Goal: Transaction & Acquisition: Purchase product/service

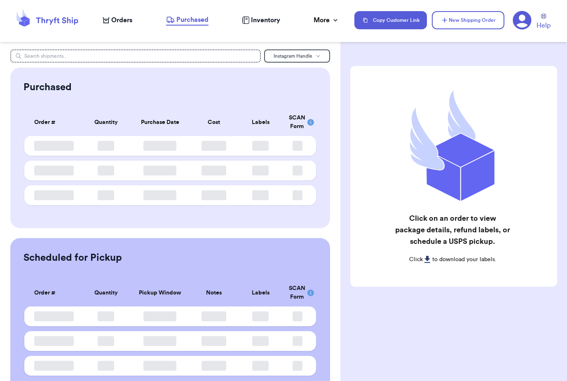
scroll to position [26, 0]
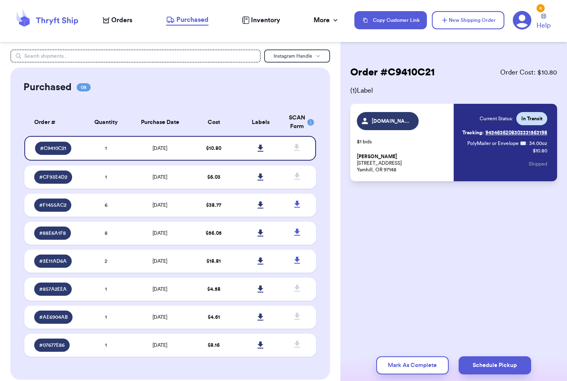
click at [128, 18] on span "Orders" at bounding box center [121, 20] width 21 height 10
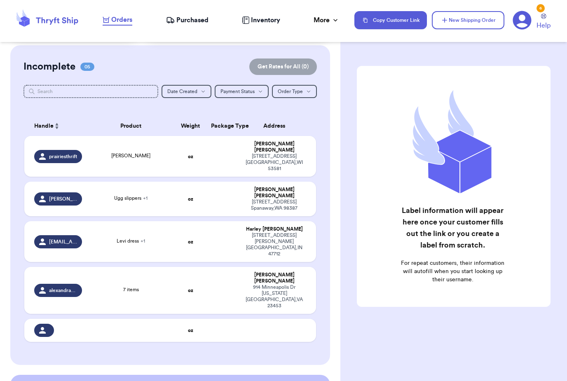
scroll to position [67, 0]
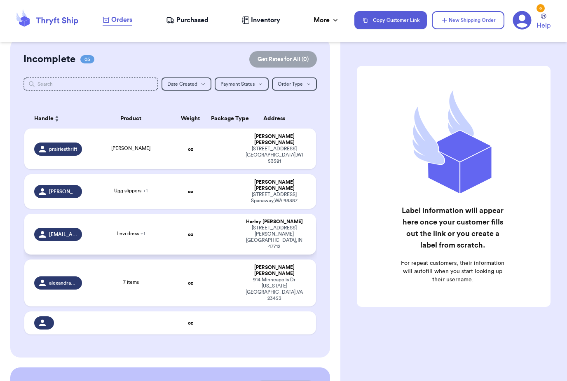
click at [234, 214] on td at bounding box center [221, 234] width 31 height 41
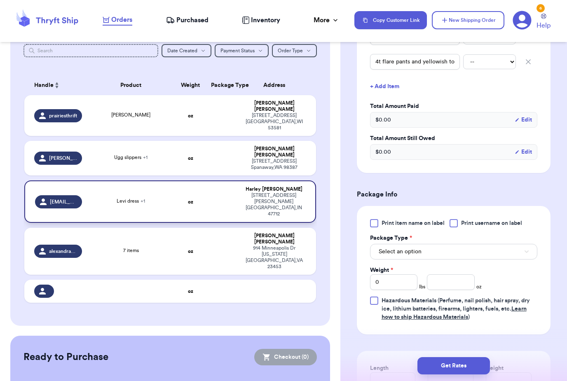
scroll to position [243, 0]
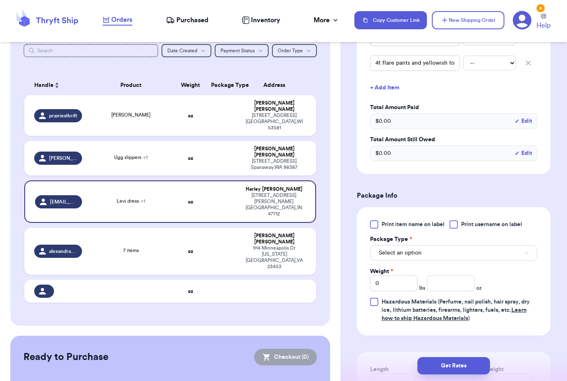
click at [425, 245] on button "Select an option" at bounding box center [453, 253] width 167 height 16
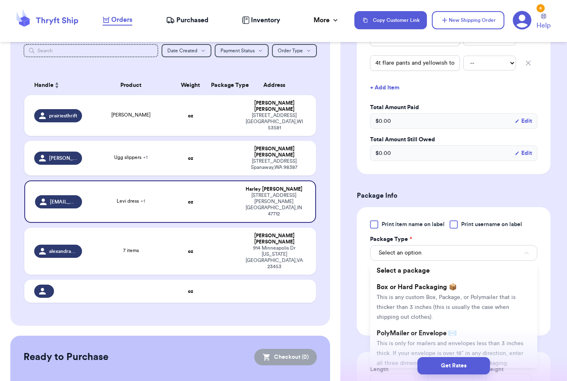
click at [501, 245] on button "Select an option" at bounding box center [453, 253] width 167 height 16
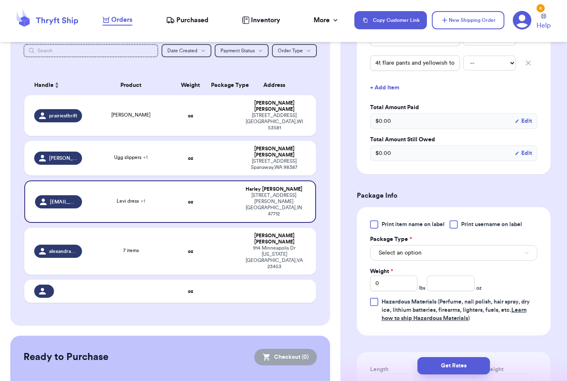
click at [408, 249] on span "Select an option" at bounding box center [400, 253] width 43 height 8
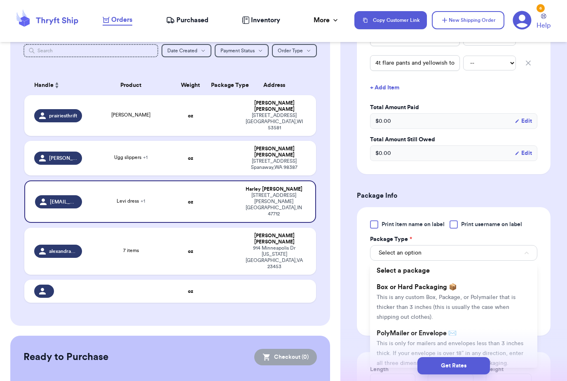
click at [385, 249] on span "Select an option" at bounding box center [400, 253] width 43 height 8
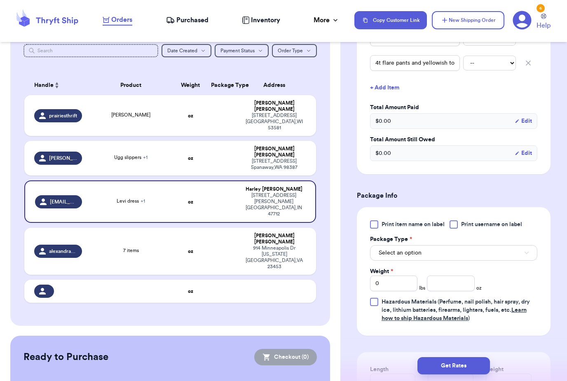
click at [370, 245] on button "Select an option" at bounding box center [453, 253] width 167 height 16
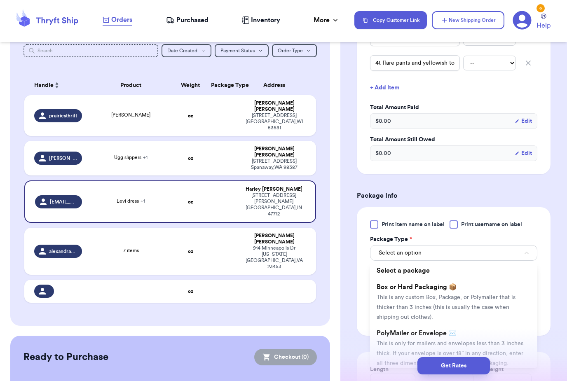
click at [374, 245] on button "Select an option" at bounding box center [453, 253] width 167 height 16
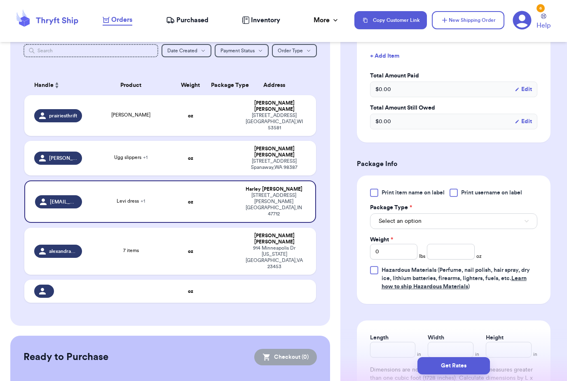
scroll to position [279, 0]
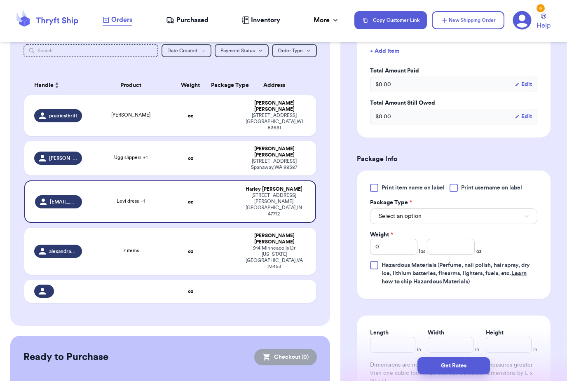
click at [376, 208] on button "Select an option" at bounding box center [453, 216] width 167 height 16
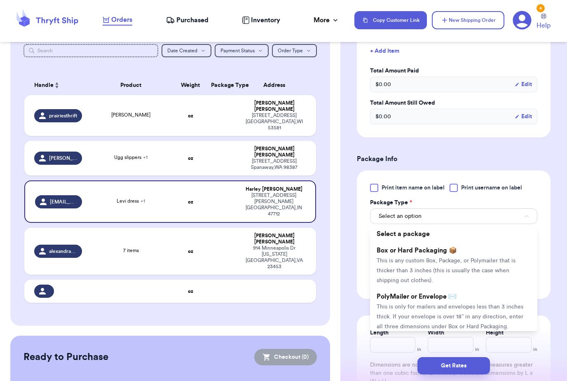
click at [442, 329] on label "Width" at bounding box center [436, 333] width 16 height 8
click at [442, 337] on input "Width" at bounding box center [451, 345] width 46 height 16
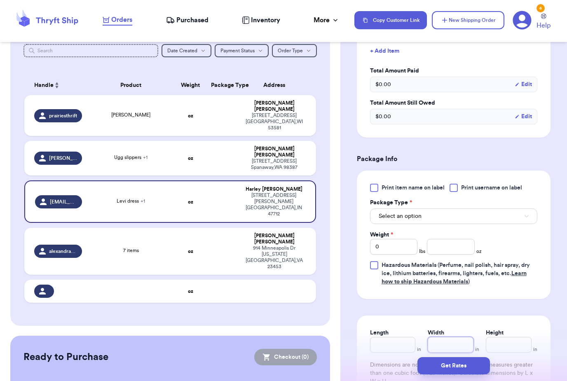
scroll to position [26, 0]
click at [395, 184] on span "Print item name on label" at bounding box center [412, 188] width 63 height 8
click at [0, 0] on input "Print item name on label" at bounding box center [0, 0] width 0 height 0
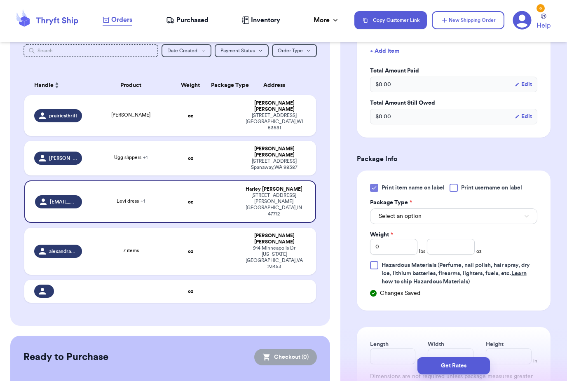
click at [473, 184] on span "Print username on label" at bounding box center [491, 188] width 61 height 8
click at [0, 0] on input "Print username on label" at bounding box center [0, 0] width 0 height 0
click at [399, 242] on input "0" at bounding box center [393, 247] width 47 height 16
type input "1"
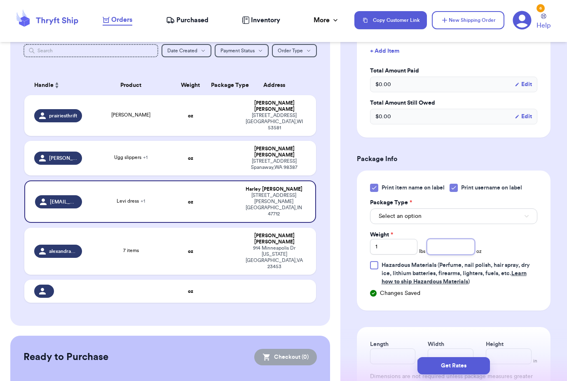
click at [461, 239] on input "number" at bounding box center [450, 247] width 47 height 16
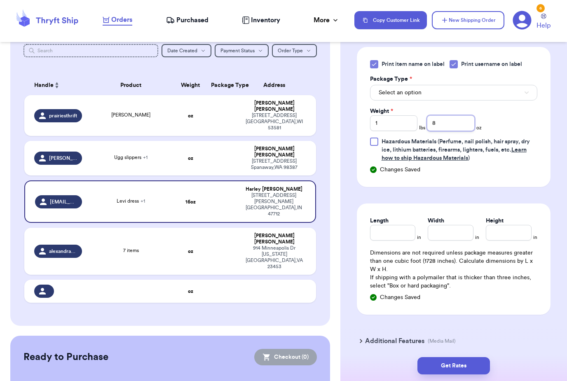
scroll to position [404, 0]
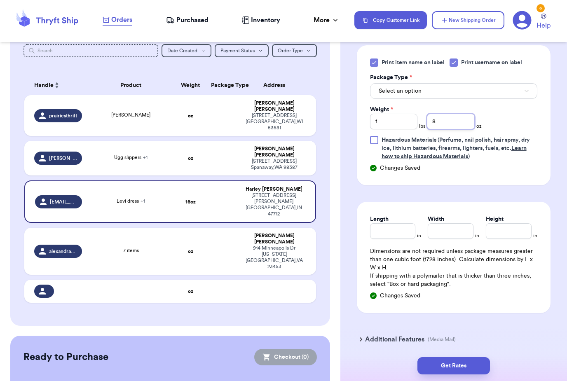
type input "8"
click at [396, 223] on input "Length" at bounding box center [393, 231] width 46 height 16
type input "6"
click at [451, 223] on input "Width *" at bounding box center [451, 231] width 46 height 16
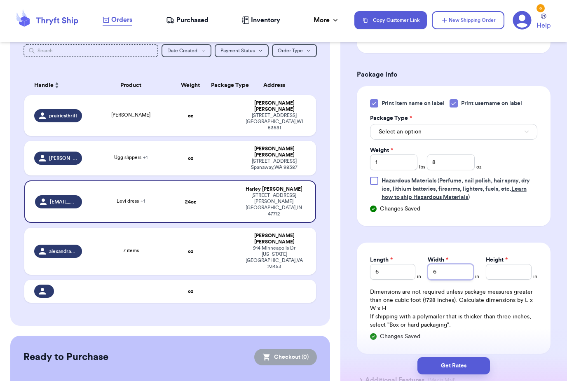
scroll to position [364, 0]
type input "6"
click at [477, 125] on button "Select an option" at bounding box center [453, 132] width 167 height 16
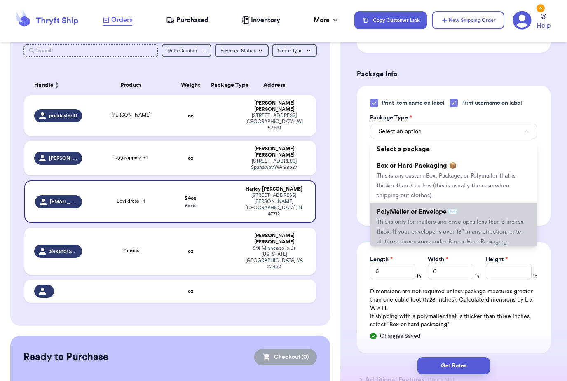
click at [452, 215] on li "PolyMailer or Envelope ✉️ This is only for mailers and envelopes less than 3 in…" at bounding box center [453, 226] width 167 height 46
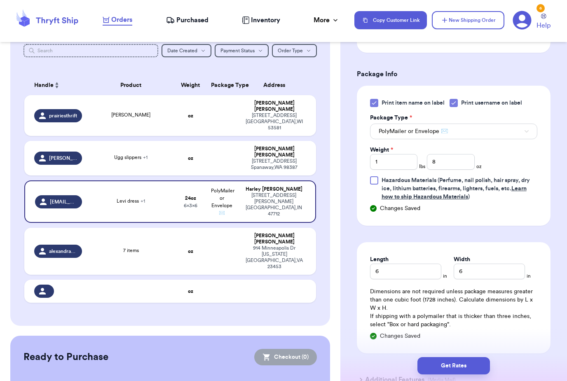
click at [468, 357] on button "Get Rates" at bounding box center [453, 365] width 72 height 17
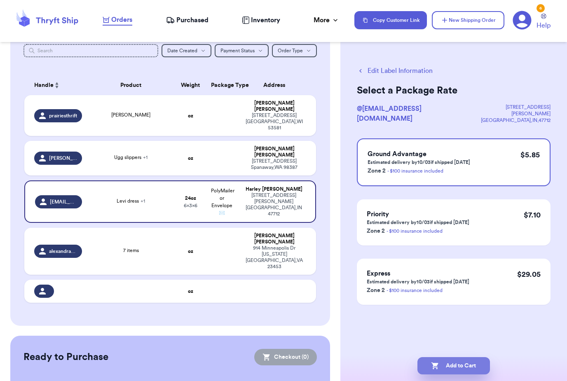
click at [472, 357] on button "Add to Cart" at bounding box center [453, 365] width 72 height 17
checkbox input "true"
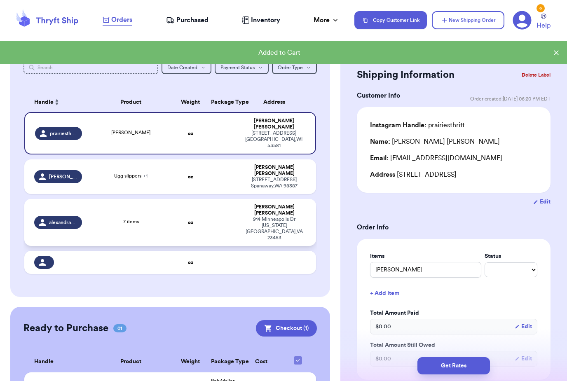
click at [213, 199] on td at bounding box center [221, 222] width 31 height 47
type input "7 items"
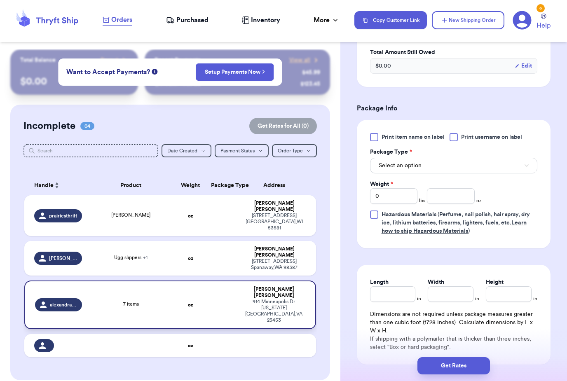
scroll to position [318, 0]
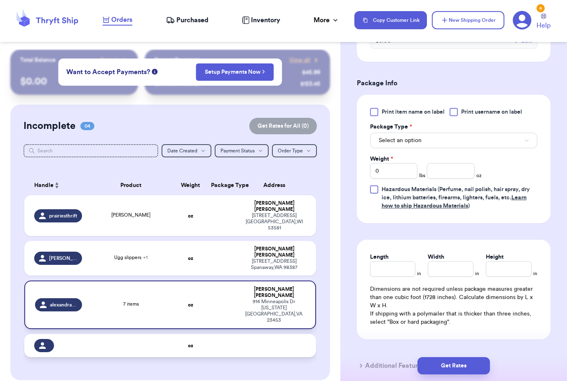
click at [196, 334] on td "oz" at bounding box center [190, 345] width 31 height 23
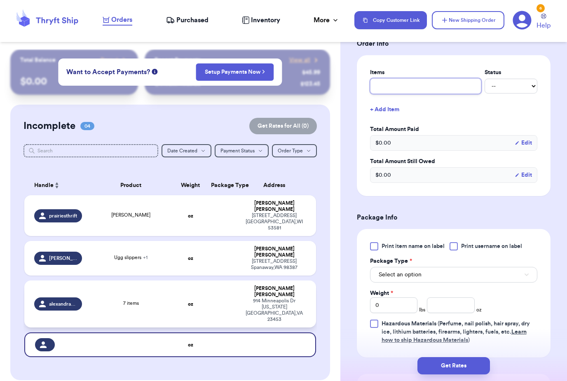
click at [402, 88] on input "text" at bounding box center [425, 86] width 111 height 16
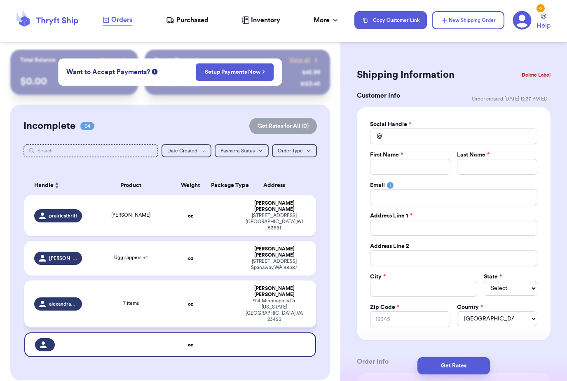
scroll to position [0, 0]
click at [401, 134] on input "Total Amount Paid" at bounding box center [453, 137] width 167 height 16
type input "C"
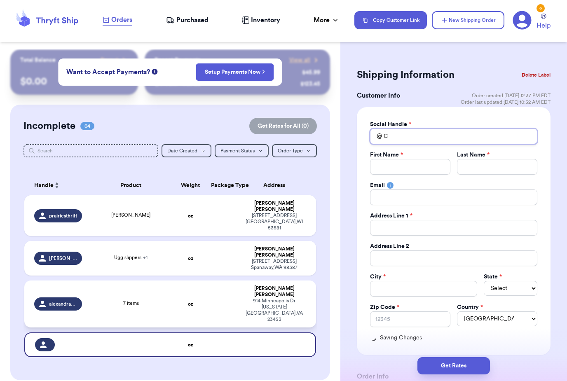
type input "Ca"
type input "Car"
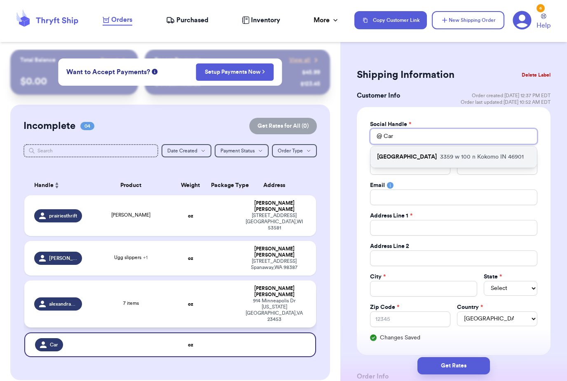
type input "Car"
click at [499, 159] on p "3359 w 100 n Kokomo IN 46901" at bounding box center [482, 157] width 84 height 8
type input "Caraherrington"
type input "Cara"
type input "Herrington"
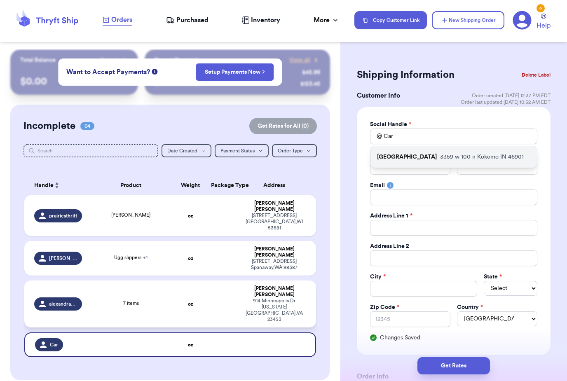
type input "Cmarielove4@gmail.com"
type input "3359 w 100 n"
type input "Kokomo"
select select "IN"
type input "46901"
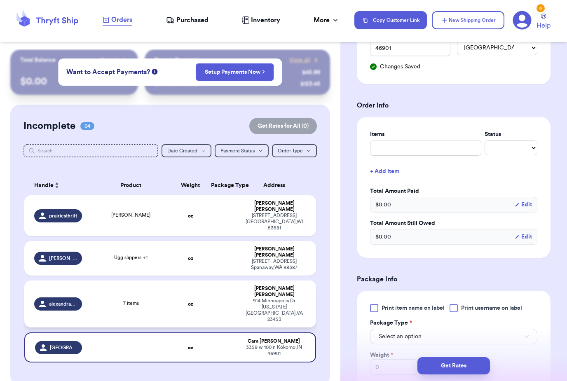
scroll to position [267, 0]
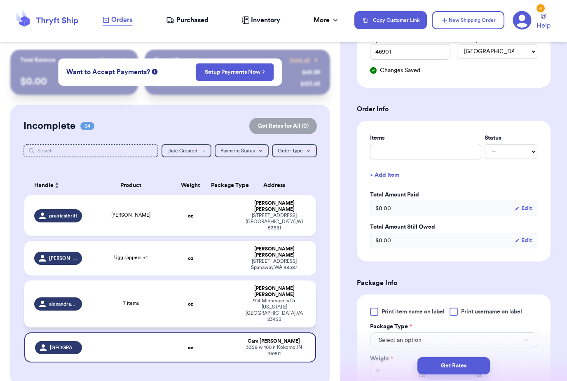
click at [249, 298] on div "914 Minneapolis Dr Virginia Beach , VA 23453" at bounding box center [273, 310] width 63 height 25
type input "7 items"
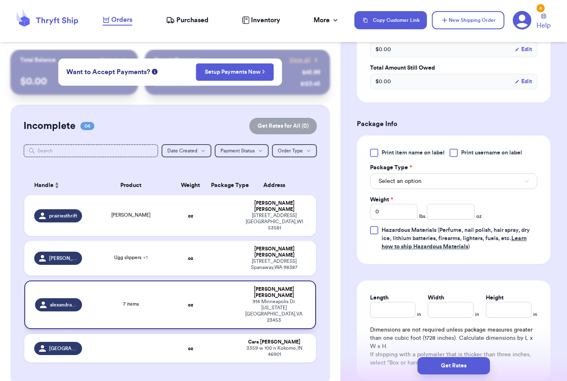
scroll to position [260, 0]
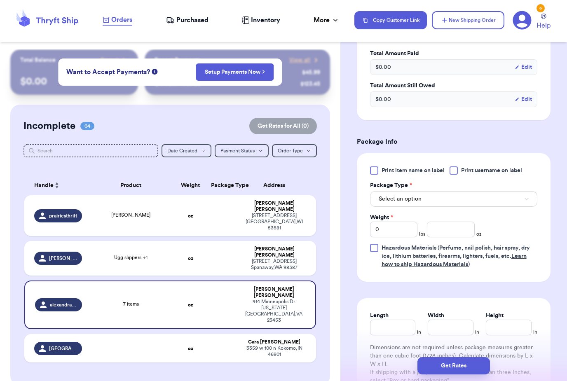
click at [410, 174] on span "Print item name on label" at bounding box center [412, 170] width 63 height 8
click at [0, 0] on input "Print item name on label" at bounding box center [0, 0] width 0 height 0
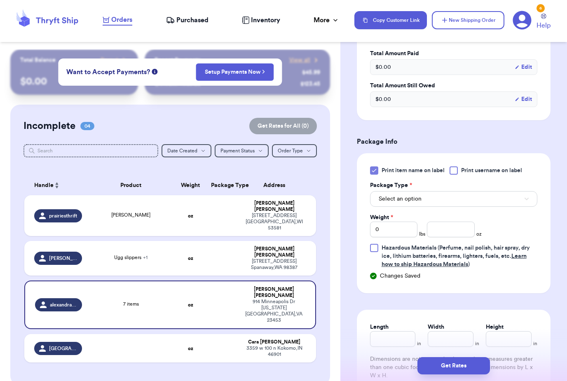
click at [479, 168] on span "Print username on label" at bounding box center [491, 170] width 61 height 8
click at [0, 0] on input "Print username on label" at bounding box center [0, 0] width 0 height 0
click at [442, 199] on button "Select an option" at bounding box center [453, 199] width 167 height 16
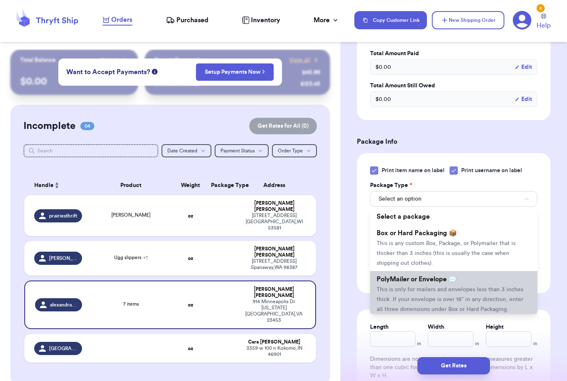
click at [430, 288] on span "This is only for mailers and envelopes less than 3 inches thick. If your envelo…" at bounding box center [449, 300] width 147 height 26
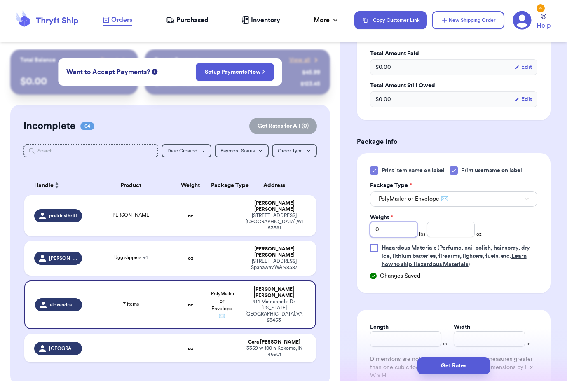
click at [408, 231] on input "0" at bounding box center [393, 230] width 47 height 16
type input "2"
click at [454, 231] on input "number" at bounding box center [450, 230] width 47 height 16
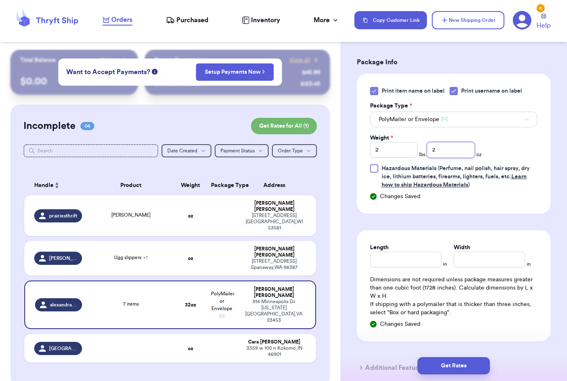
scroll to position [377, 0]
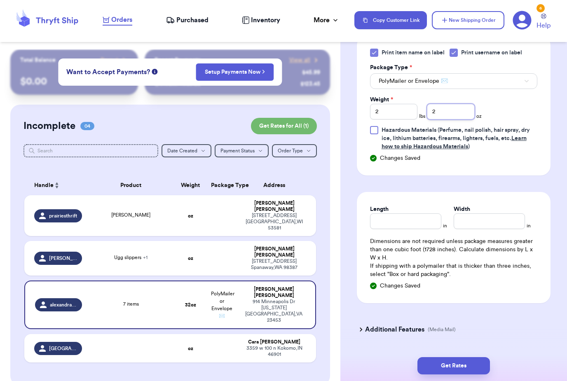
type input "2"
click at [410, 220] on input "Length" at bounding box center [405, 221] width 71 height 16
type input "15"
click at [483, 222] on input "Width *" at bounding box center [489, 221] width 71 height 16
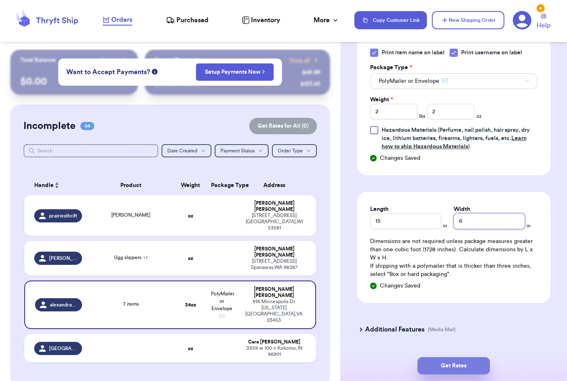
type input "6"
click at [466, 357] on button "Get Rates" at bounding box center [453, 365] width 72 height 17
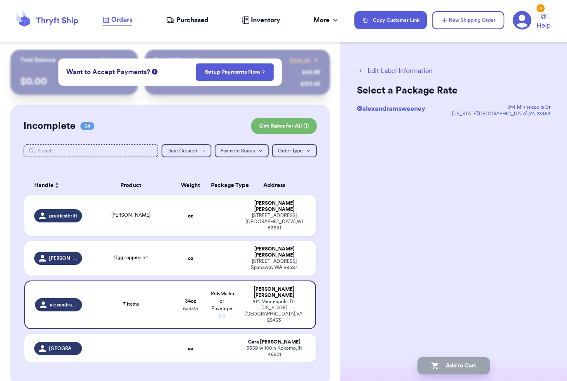
scroll to position [0, 0]
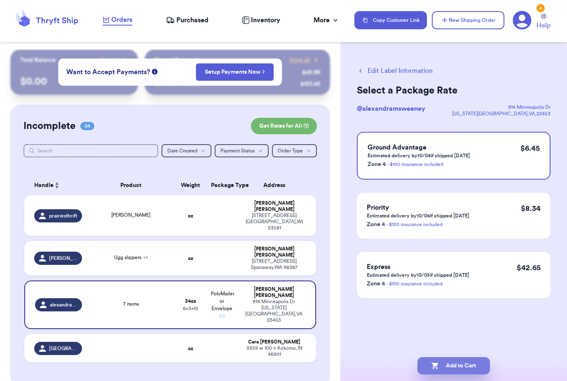
click at [463, 357] on button "Add to Cart" at bounding box center [453, 365] width 72 height 17
checkbox input "true"
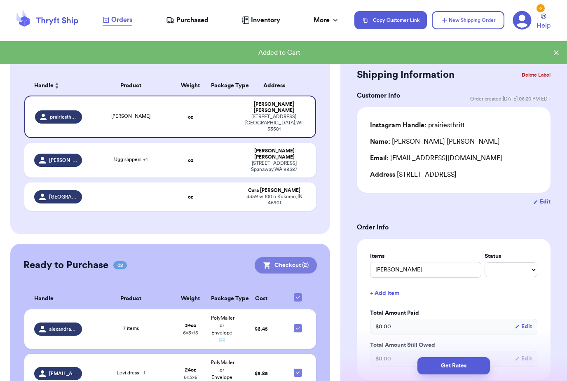
click at [292, 257] on button "Checkout ( 2 )" at bounding box center [286, 265] width 62 height 16
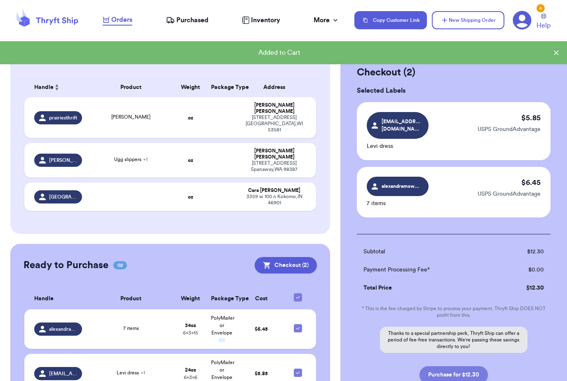
click at [471, 367] on button "Purchase for $12.30" at bounding box center [453, 374] width 68 height 17
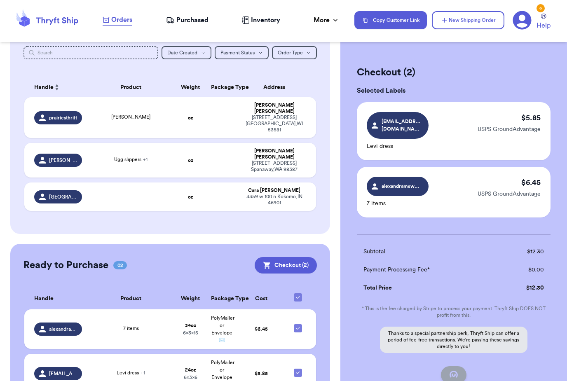
checkbox input "false"
checkbox input "true"
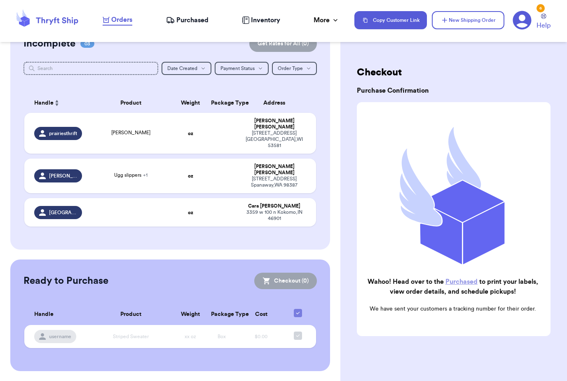
scroll to position [37, 0]
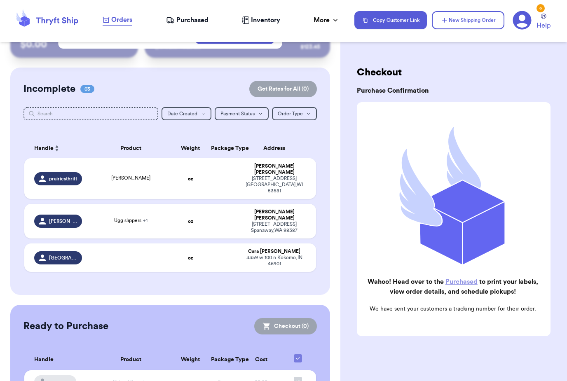
click at [189, 19] on span "Purchased" at bounding box center [192, 20] width 32 height 10
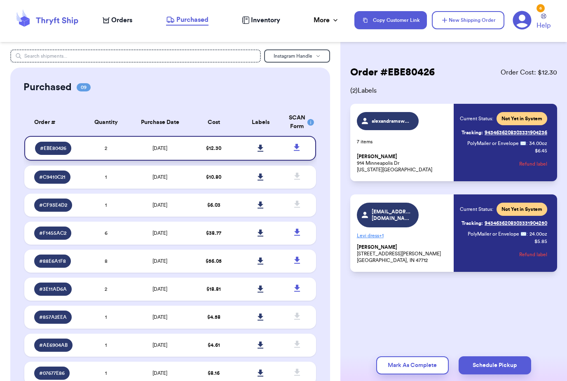
click at [260, 152] on icon at bounding box center [260, 148] width 6 height 7
click at [118, 18] on span "Orders" at bounding box center [121, 20] width 21 height 10
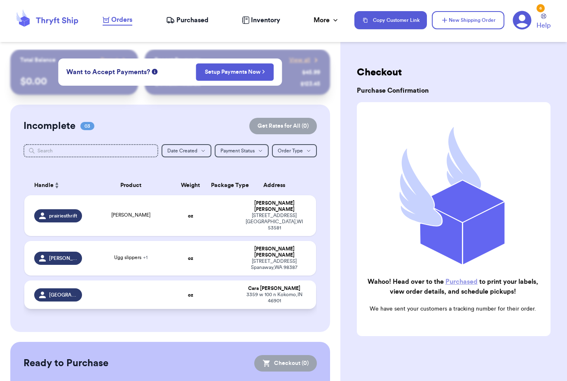
click at [265, 285] on div "Cara Herrington" at bounding box center [273, 288] width 63 height 6
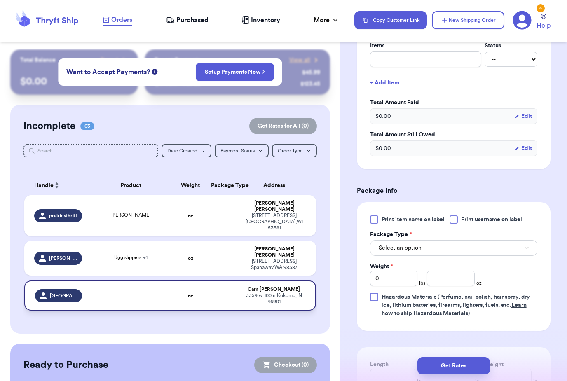
scroll to position [212, 0]
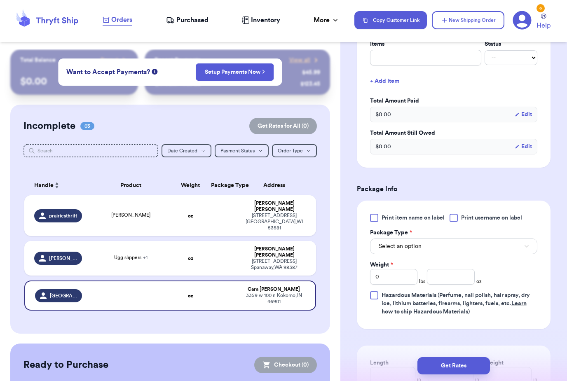
click at [430, 220] on span "Print item name on label" at bounding box center [412, 218] width 63 height 8
click at [0, 0] on input "Print item name on label" at bounding box center [0, 0] width 0 height 0
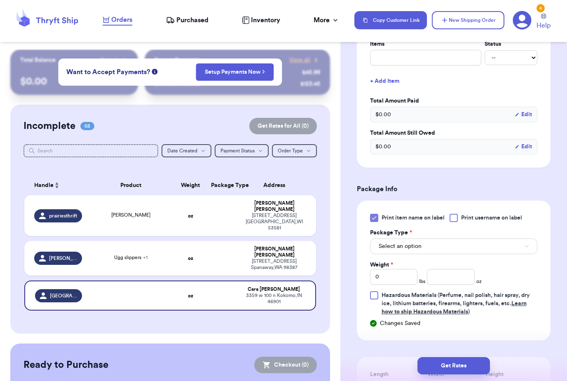
click at [496, 221] on span "Print username on label" at bounding box center [491, 218] width 61 height 8
click at [0, 0] on input "Print username on label" at bounding box center [0, 0] width 0 height 0
click at [490, 248] on button "Select an option" at bounding box center [453, 246] width 167 height 16
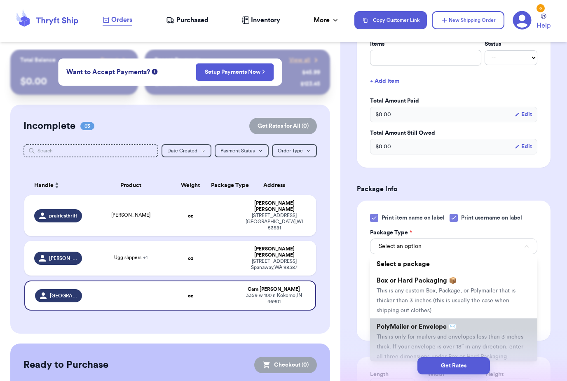
click at [490, 335] on span "This is only for mailers and envelopes less than 3 inches thick. If your envelo…" at bounding box center [449, 347] width 147 height 26
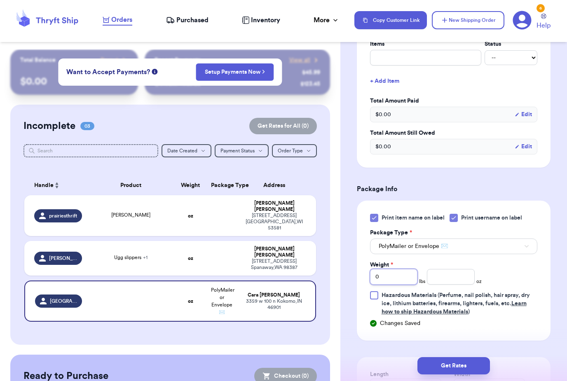
click at [402, 278] on input "0" at bounding box center [393, 277] width 47 height 16
type input "1"
click at [453, 277] on input "number" at bounding box center [450, 277] width 47 height 16
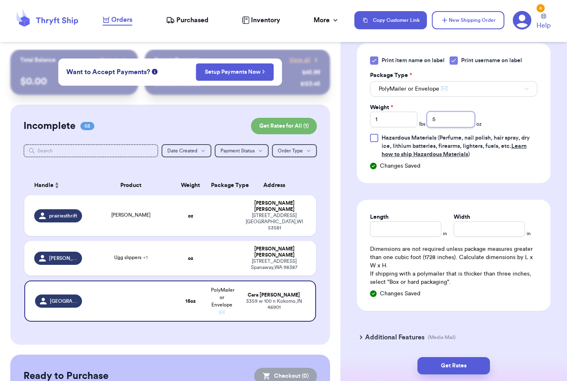
scroll to position [376, 0]
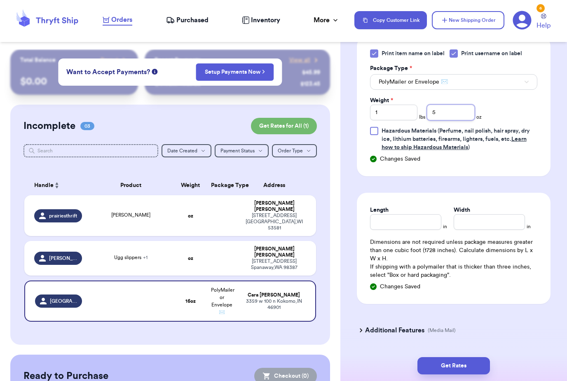
type input "5"
click at [416, 228] on input "Length" at bounding box center [405, 222] width 71 height 16
type input "9"
click at [479, 222] on input "Width *" at bounding box center [489, 222] width 71 height 16
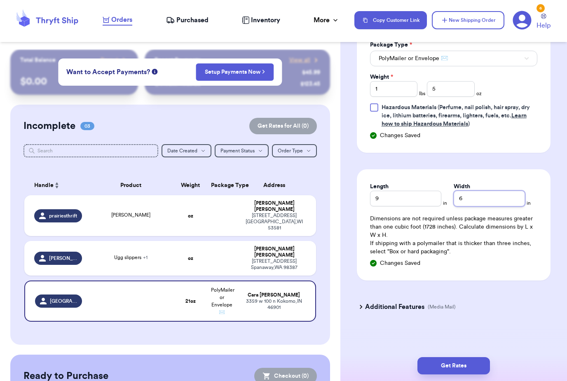
scroll to position [400, 0]
type input "6"
click at [476, 357] on button "Get Rates" at bounding box center [453, 365] width 72 height 17
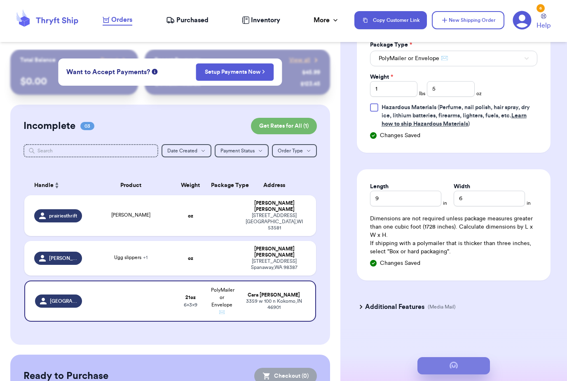
scroll to position [0, 0]
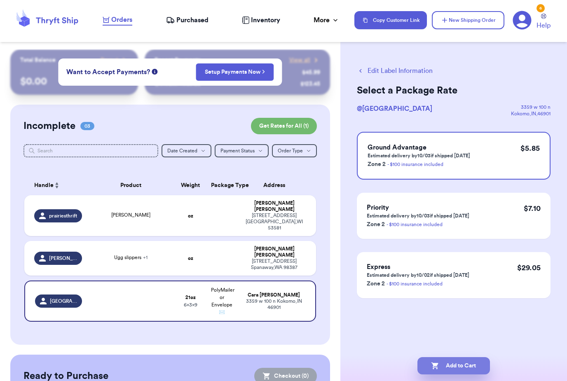
click at [453, 357] on button "Add to Cart" at bounding box center [453, 365] width 72 height 17
checkbox input "true"
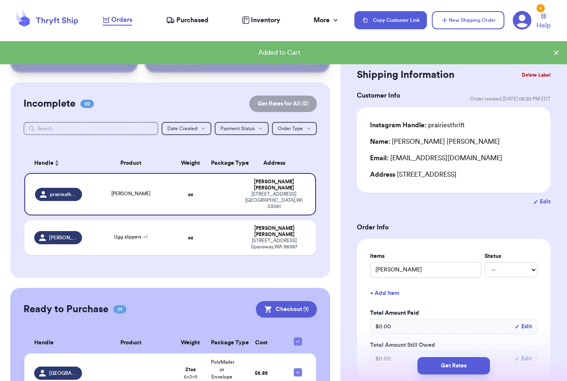
scroll to position [22, 0]
click at [289, 302] on button "Checkout ( 1 )" at bounding box center [286, 310] width 61 height 16
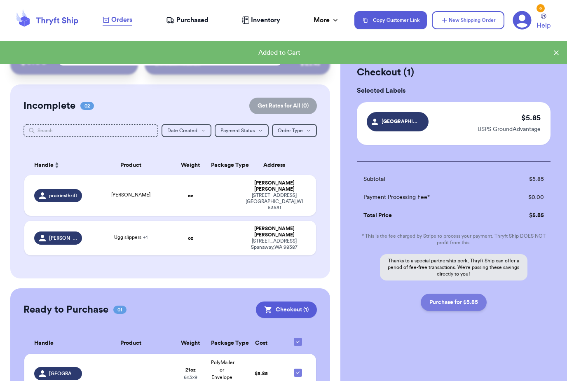
click at [472, 304] on button "Purchase for $5.85" at bounding box center [454, 302] width 66 height 17
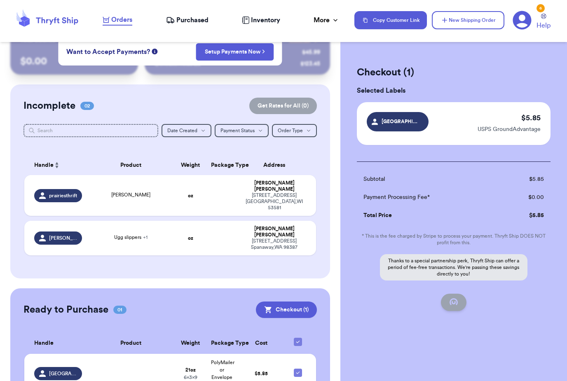
checkbox input "false"
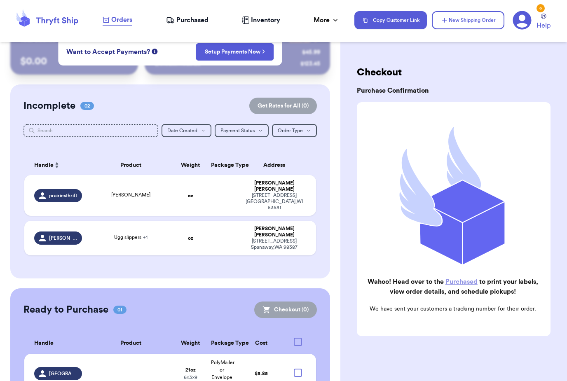
checkbox input "true"
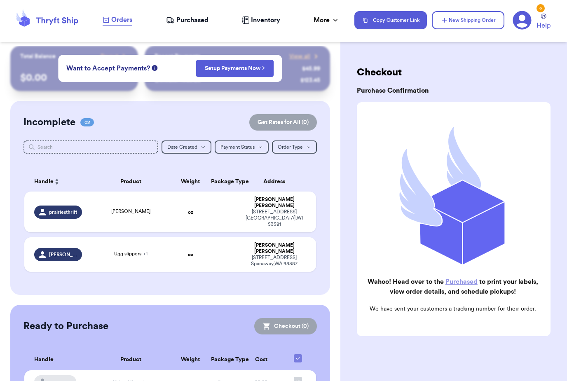
click at [195, 21] on span "Purchased" at bounding box center [192, 20] width 32 height 10
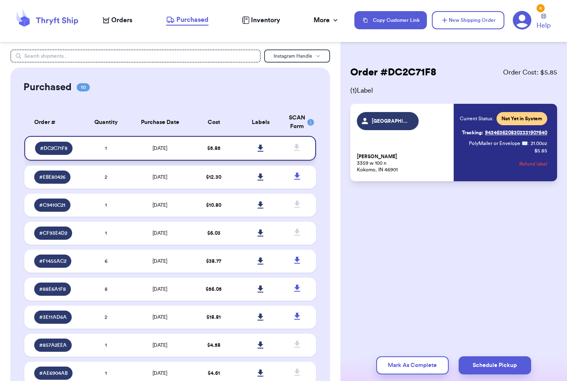
click at [256, 152] on link at bounding box center [260, 148] width 18 height 18
